Goal: Book appointment/travel/reservation

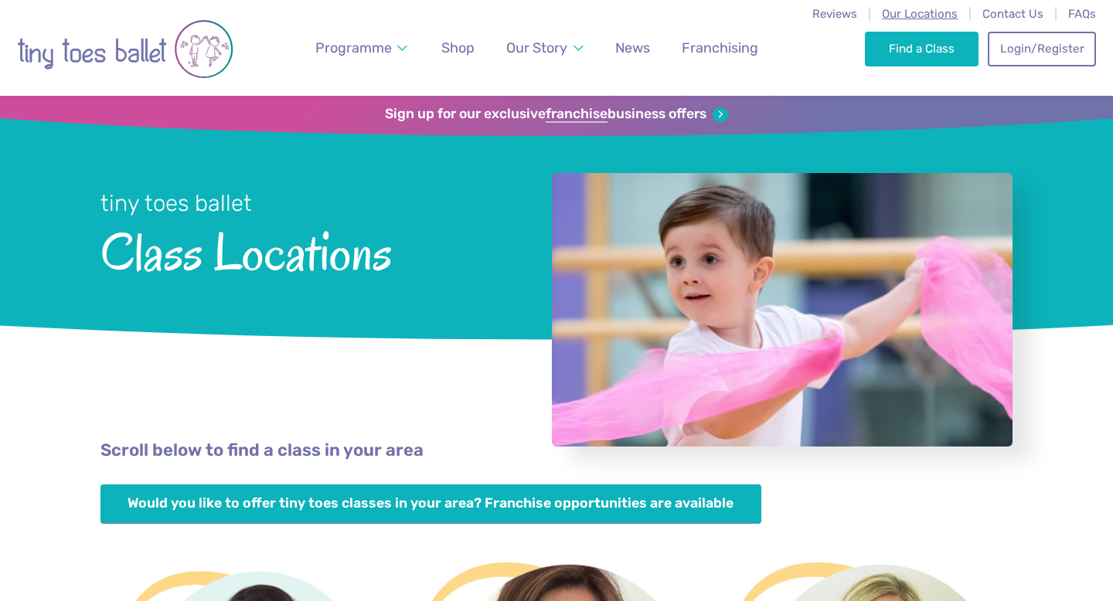
click at [933, 10] on span "Our Locations" at bounding box center [920, 14] width 76 height 14
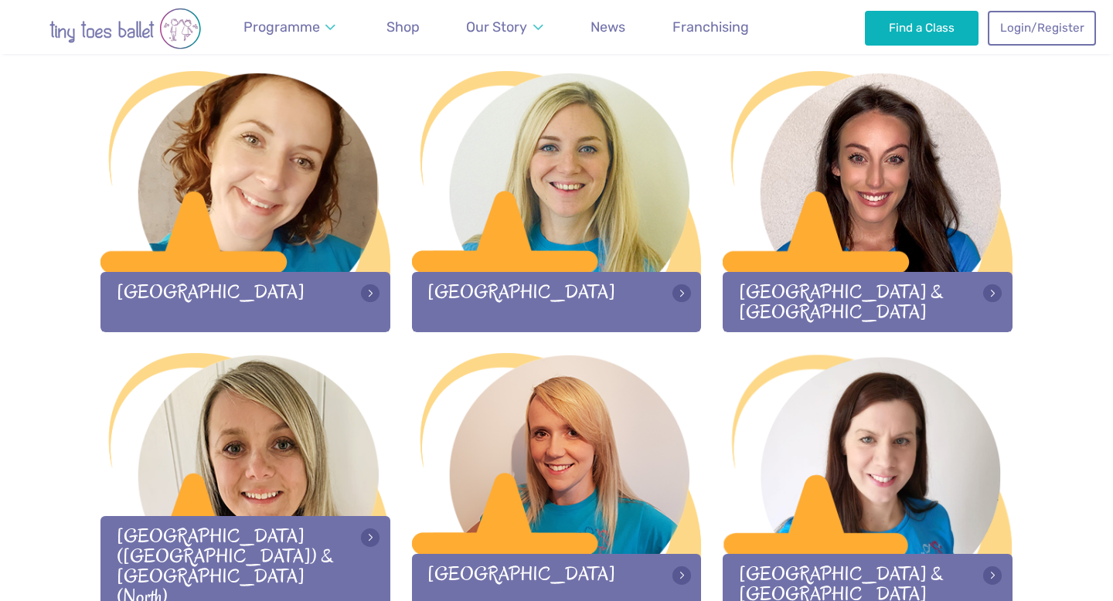
scroll to position [1654, 0]
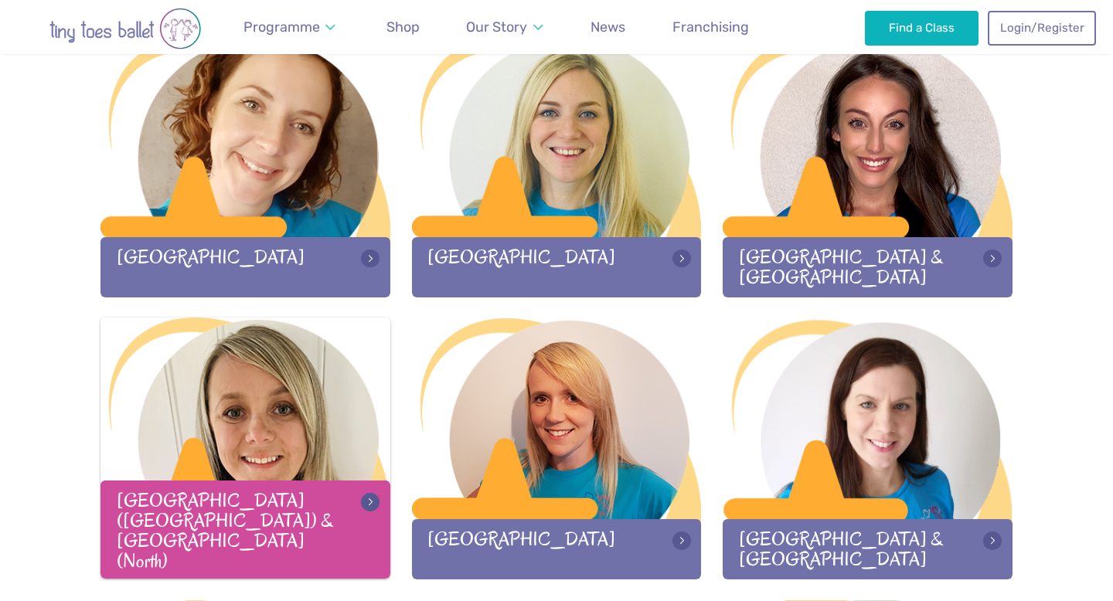
click at [306, 397] on div at bounding box center [245, 420] width 290 height 204
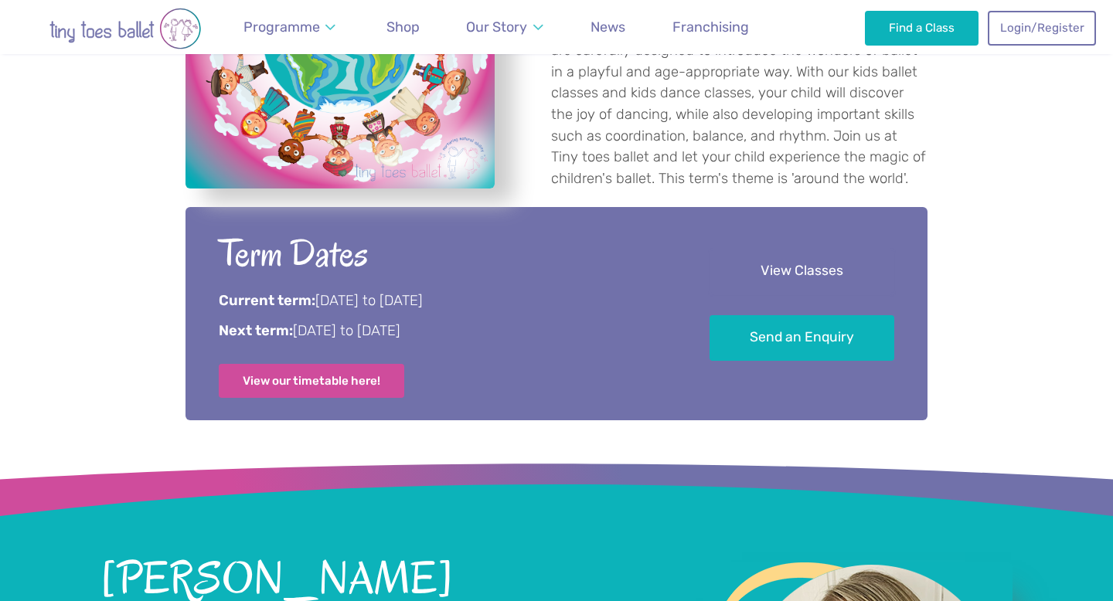
click at [758, 261] on link "View Classes" at bounding box center [801, 272] width 185 height 46
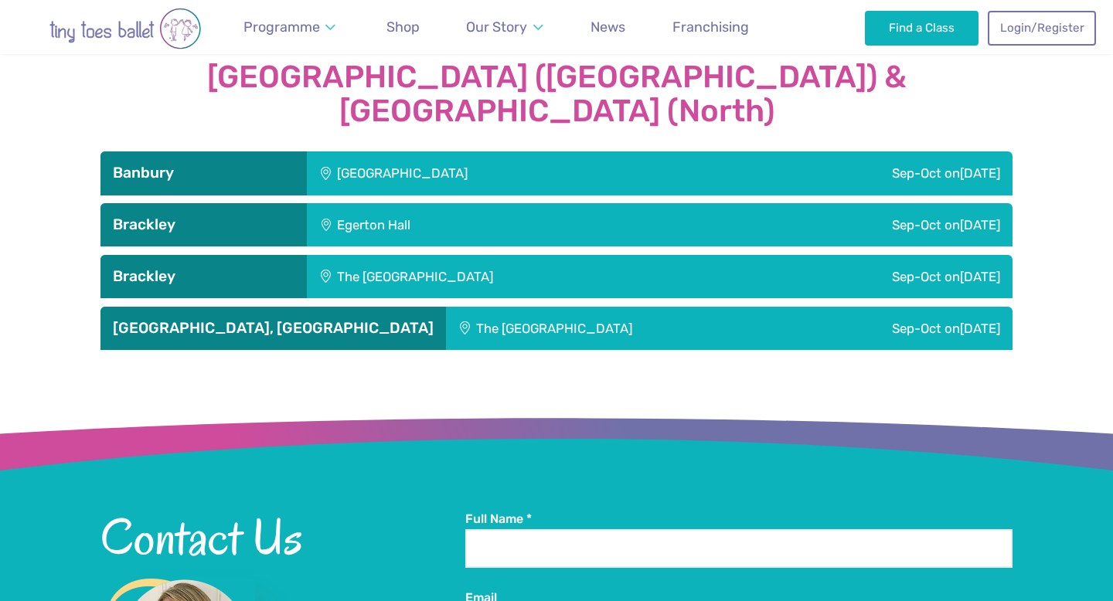
click at [814, 151] on div "Sep-Oct [DATE]" at bounding box center [858, 172] width 307 height 43
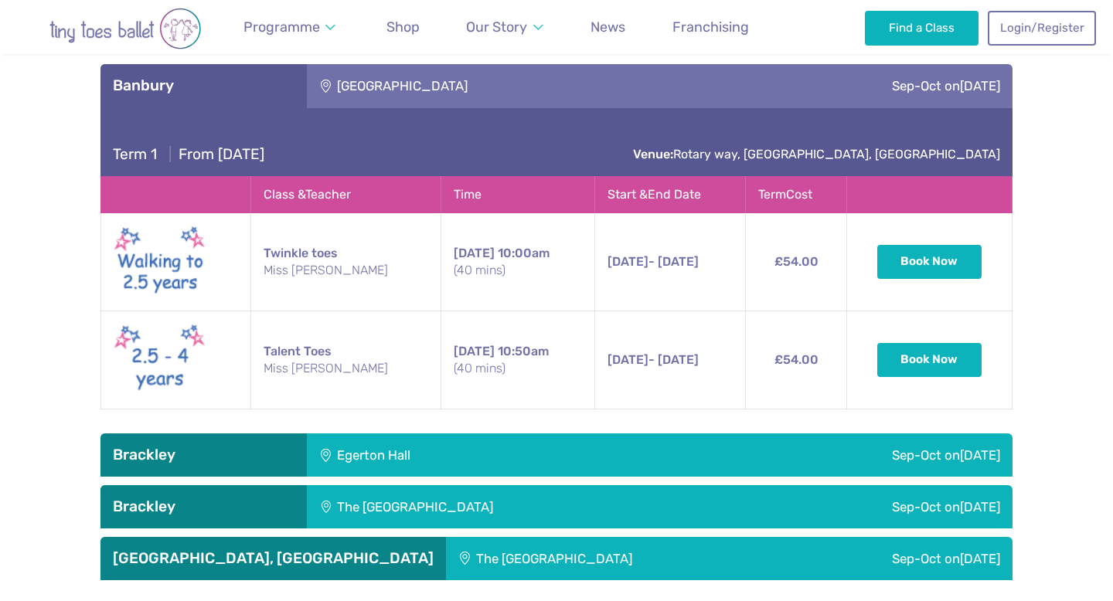
scroll to position [1924, 0]
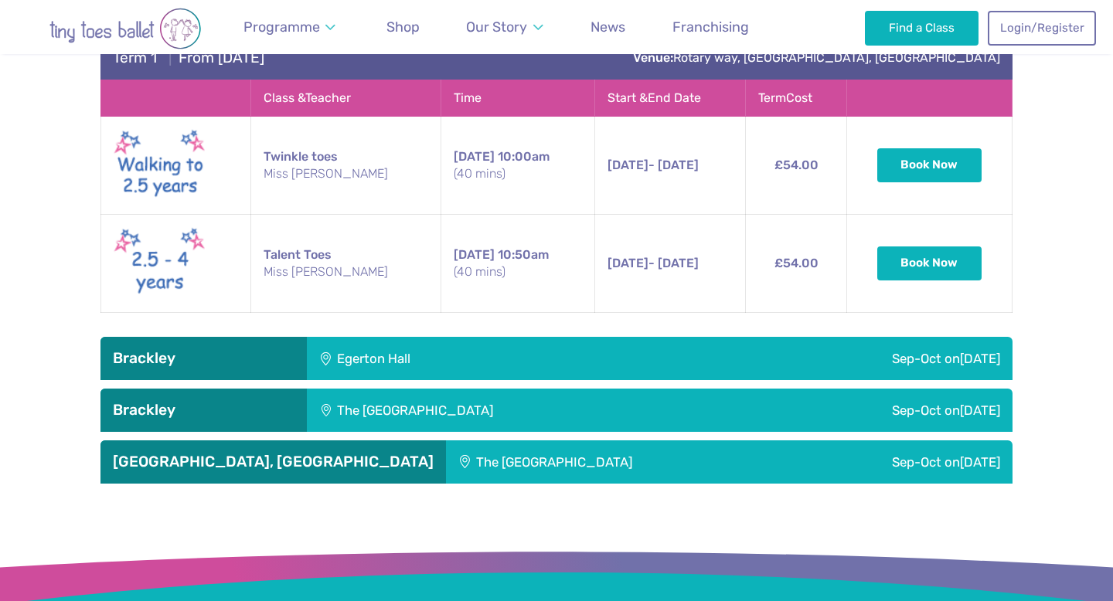
click at [773, 337] on div "Sep-Oct [DATE]" at bounding box center [823, 358] width 377 height 43
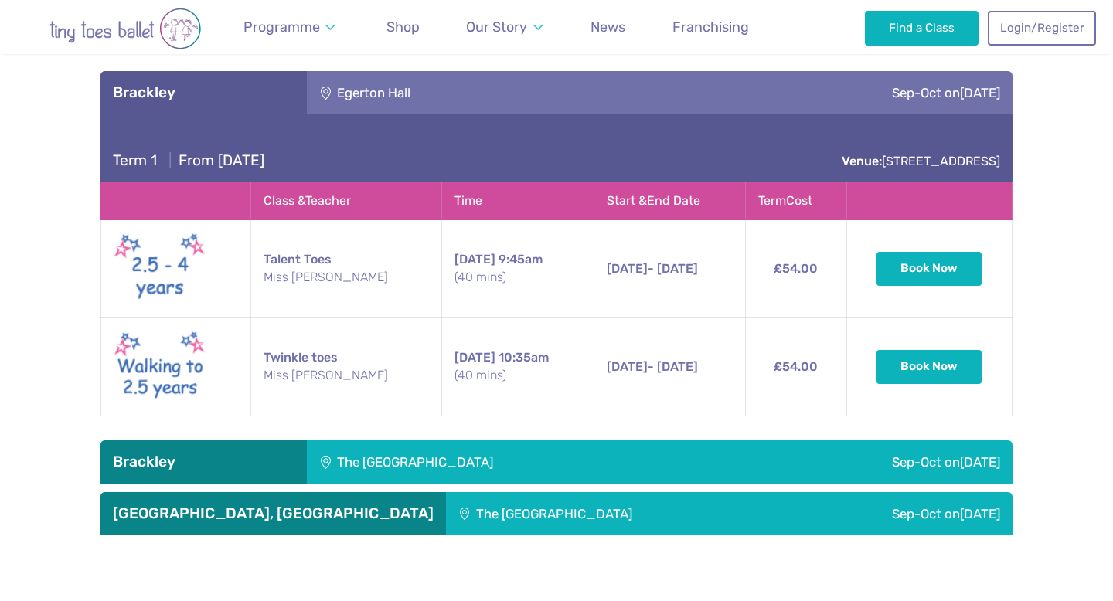
scroll to position [2191, 0]
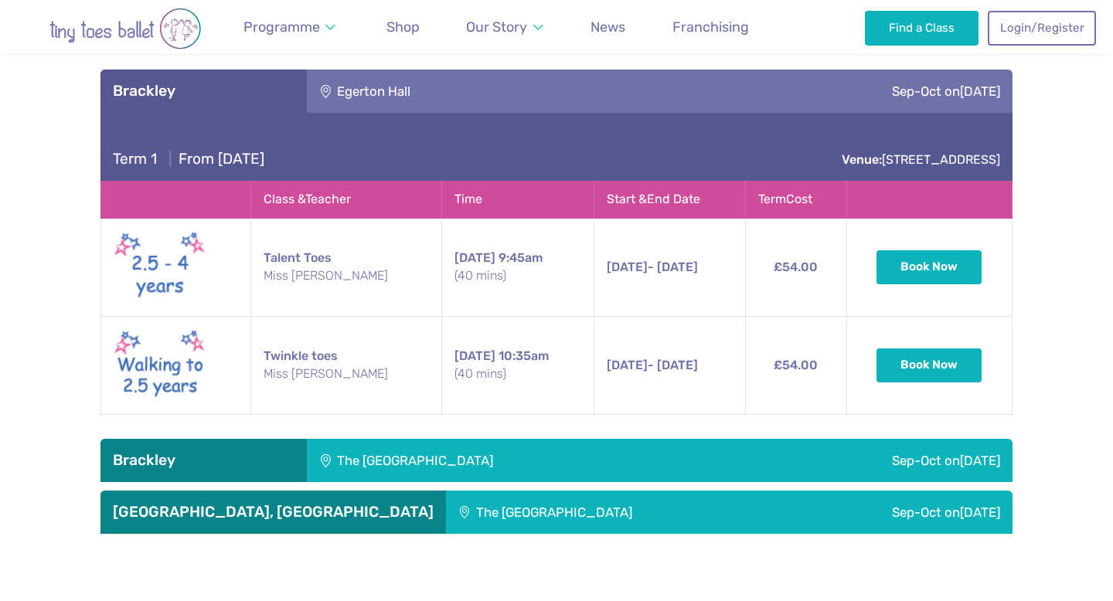
click at [770, 439] on div "Sep-Oct [DATE]" at bounding box center [870, 460] width 283 height 43
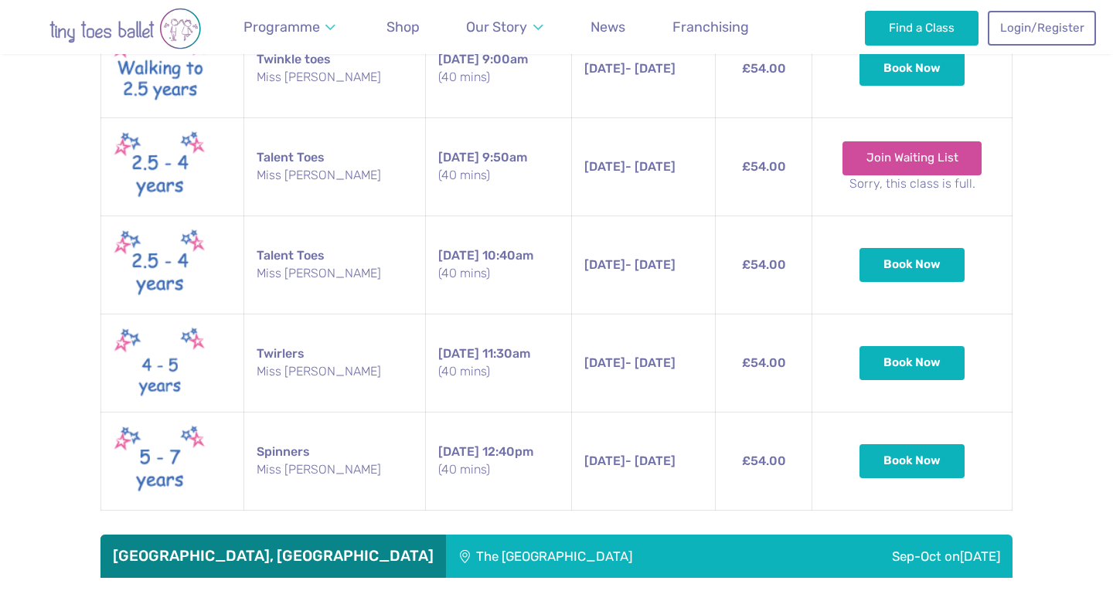
scroll to position [2760, 0]
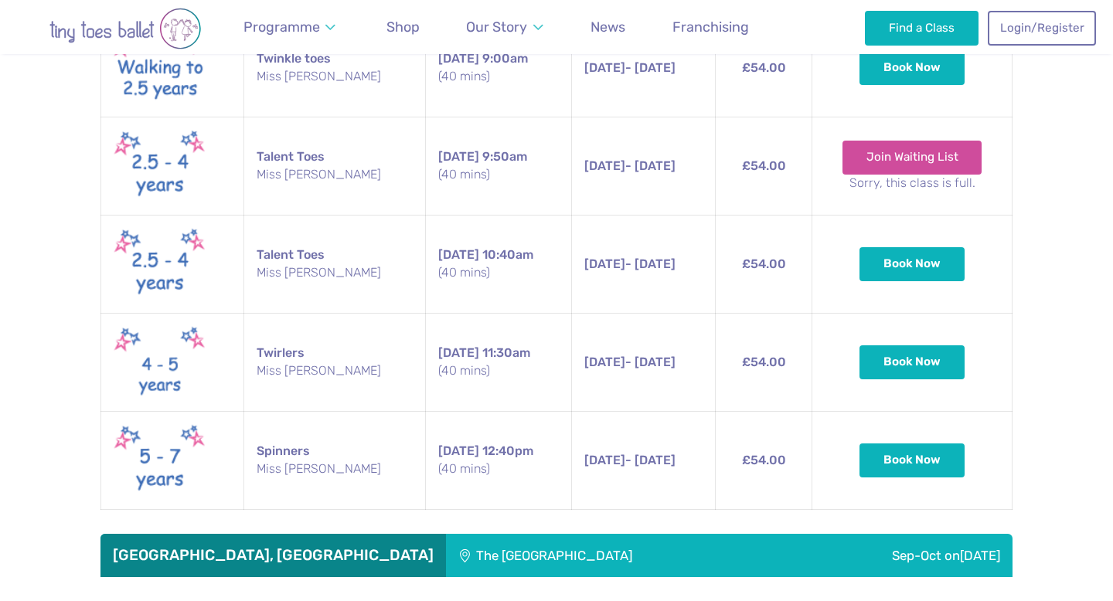
click at [785, 534] on div "Sep-Oct [DATE]" at bounding box center [898, 555] width 227 height 43
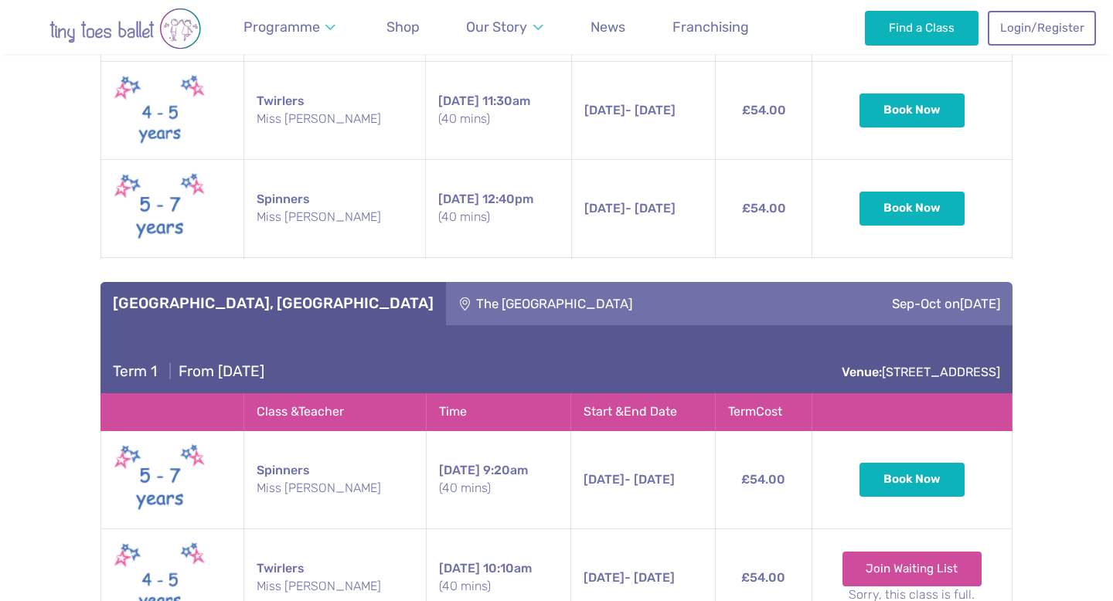
scroll to position [2946, 0]
